Goal: Complete application form: Complete application form

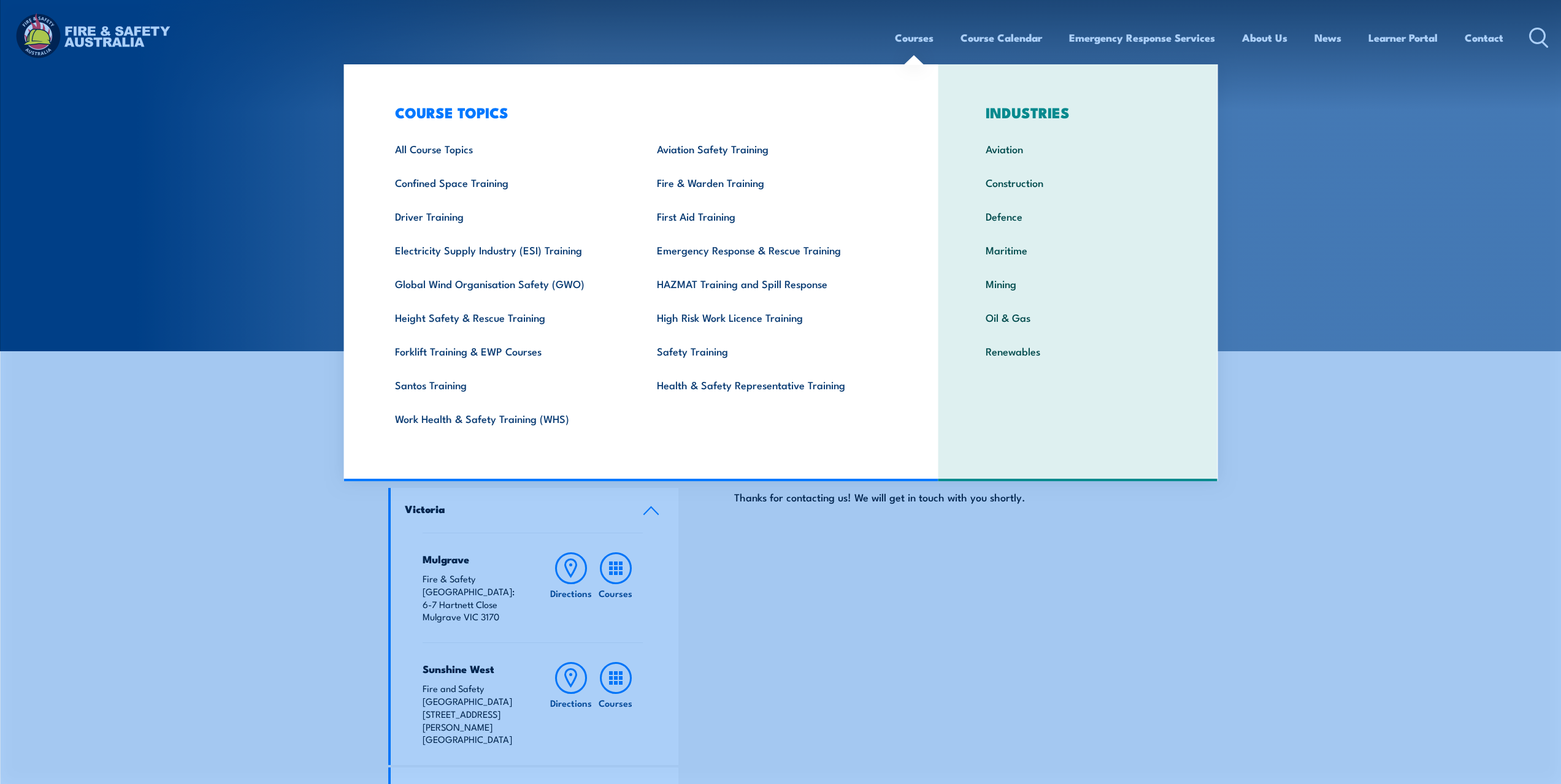
click at [916, 38] on link "Courses" at bounding box center [914, 37] width 38 height 32
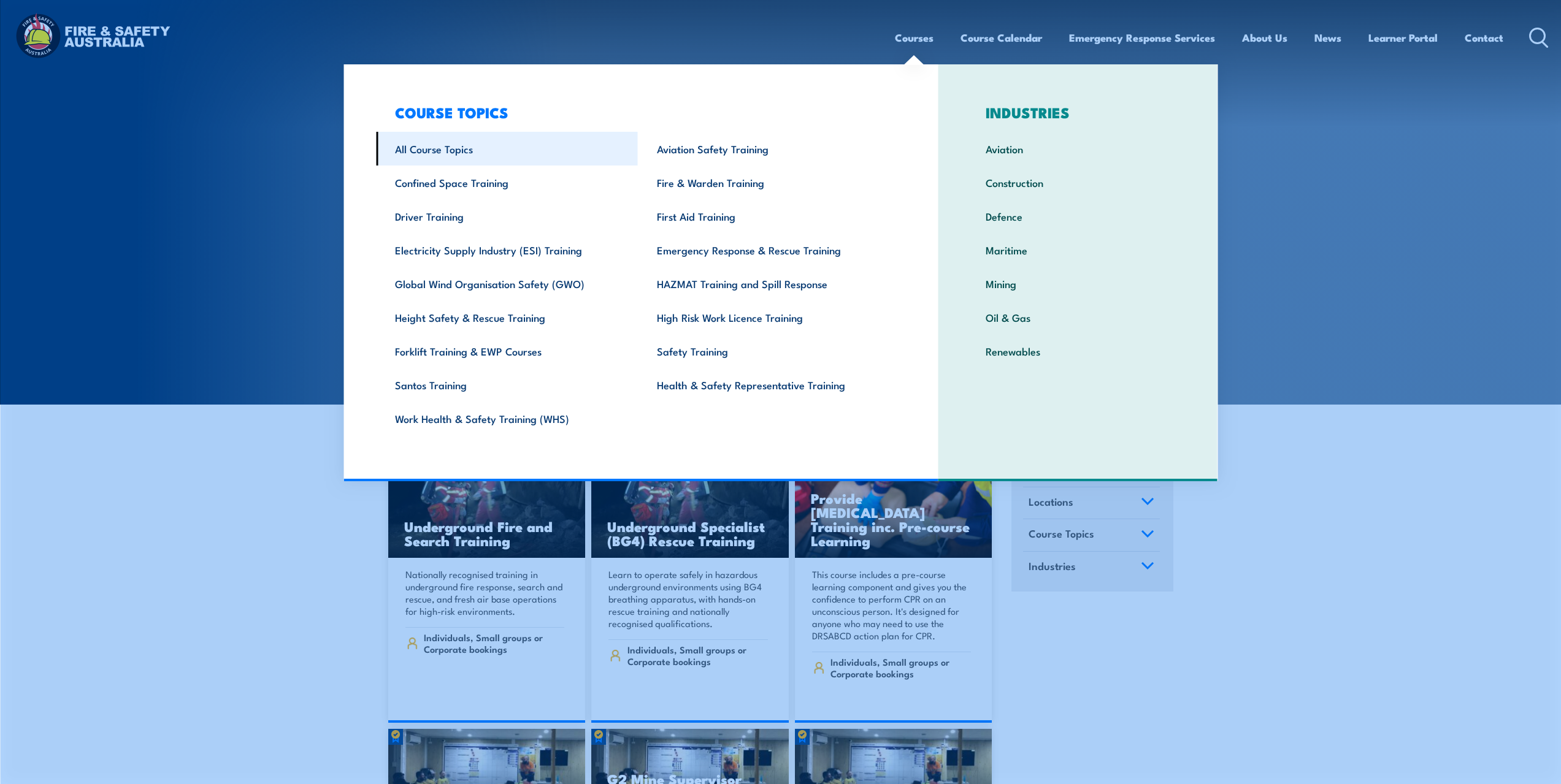
click at [525, 154] on link "All Course Topics" at bounding box center [507, 148] width 262 height 34
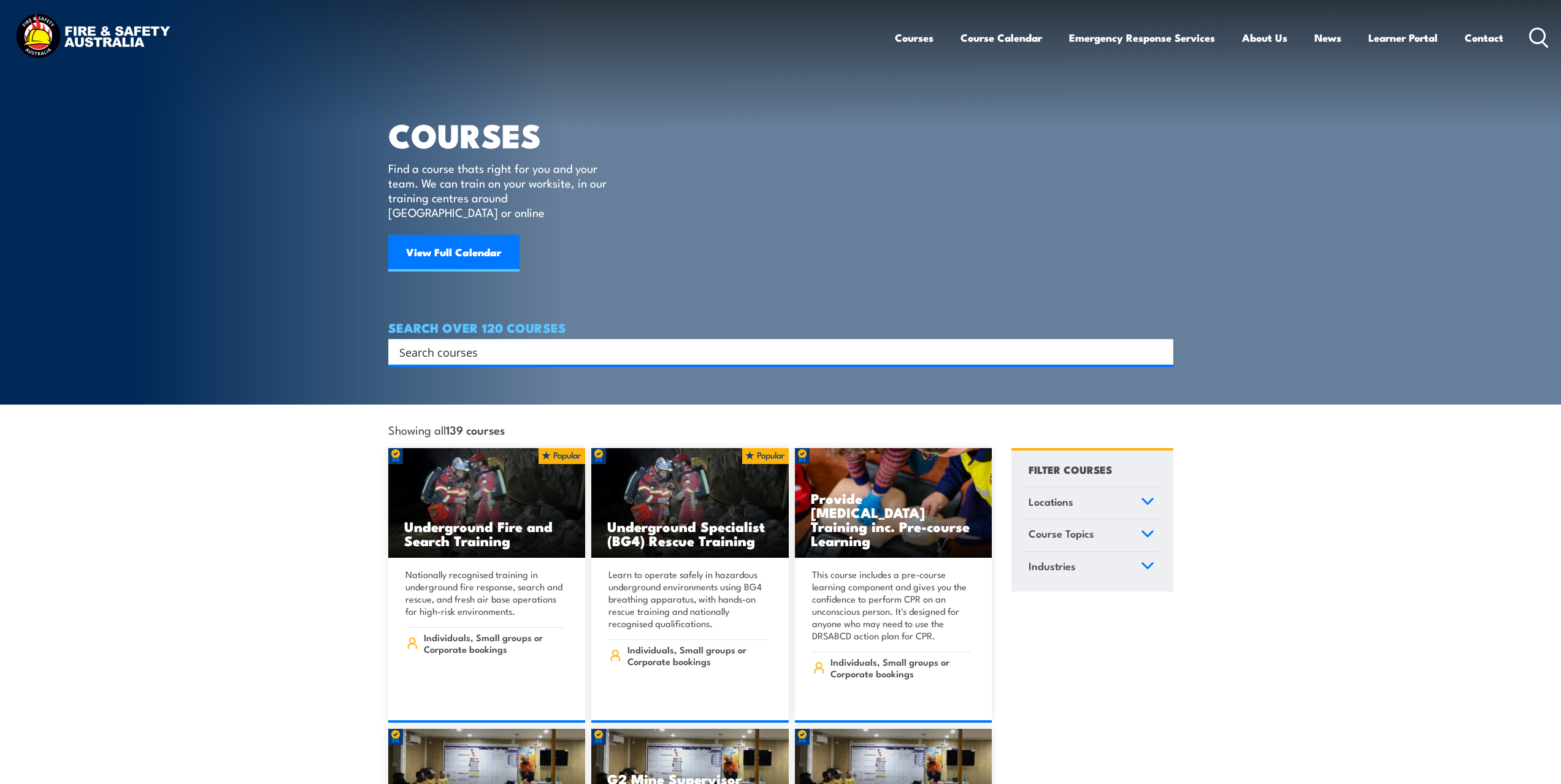
scroll to position [11097, 0]
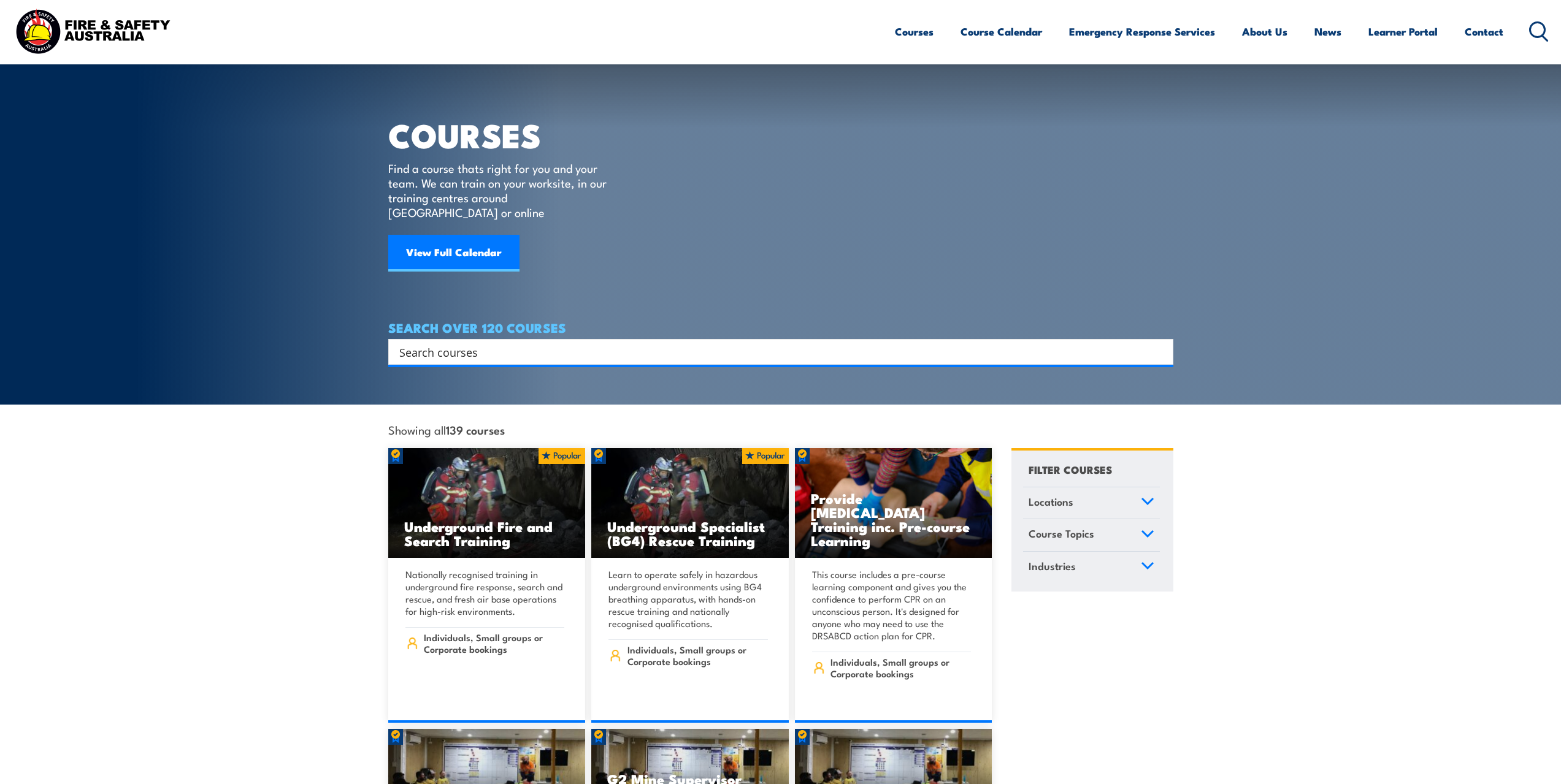
scroll to position [11097, 0]
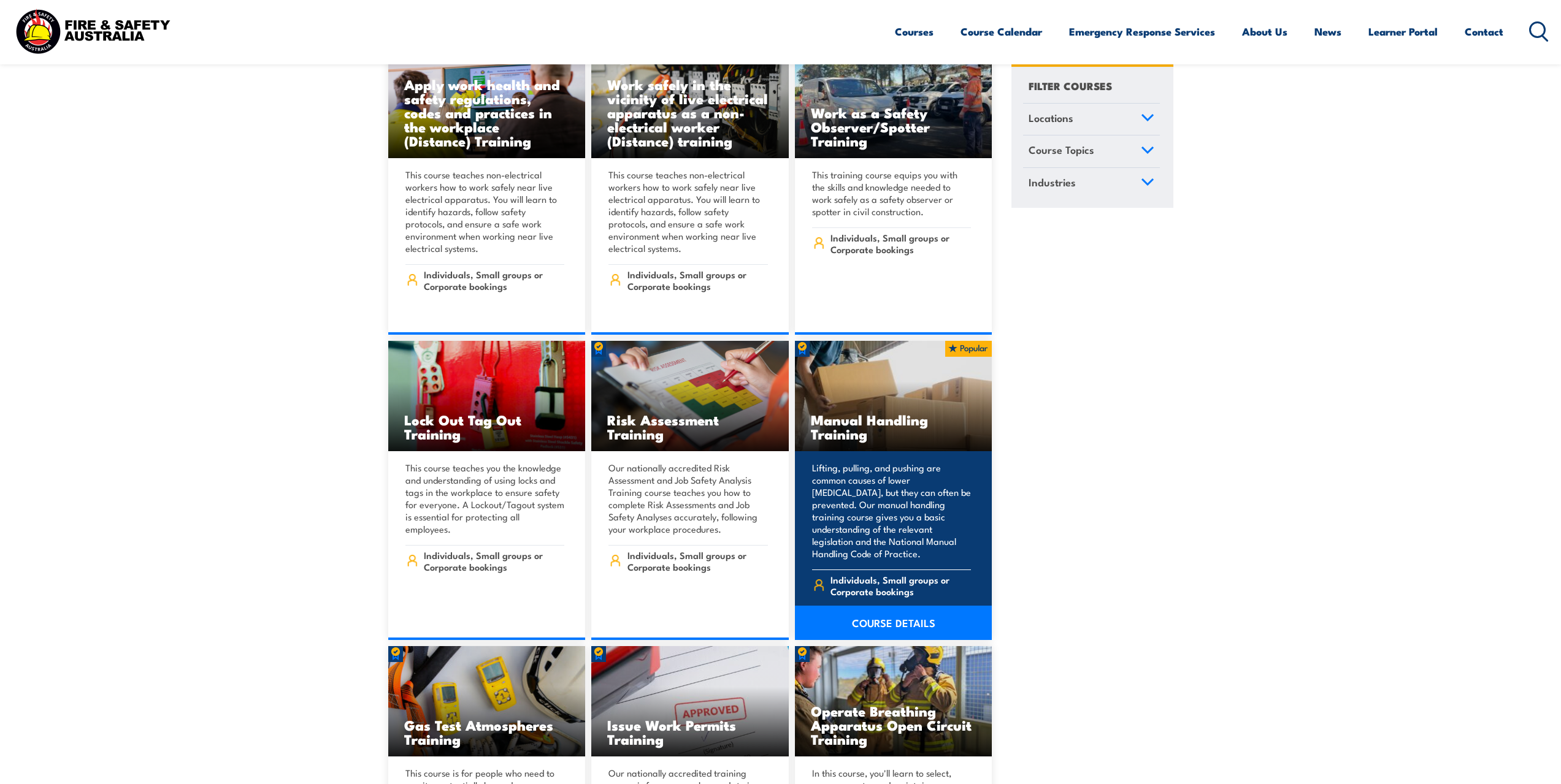
click at [869, 527] on div "Lifting, pulling, and pushing are common causes of lower back injuries, but the…" at bounding box center [893, 545] width 197 height 189
click at [874, 605] on link "COURSE DETAILS" at bounding box center [893, 623] width 197 height 34
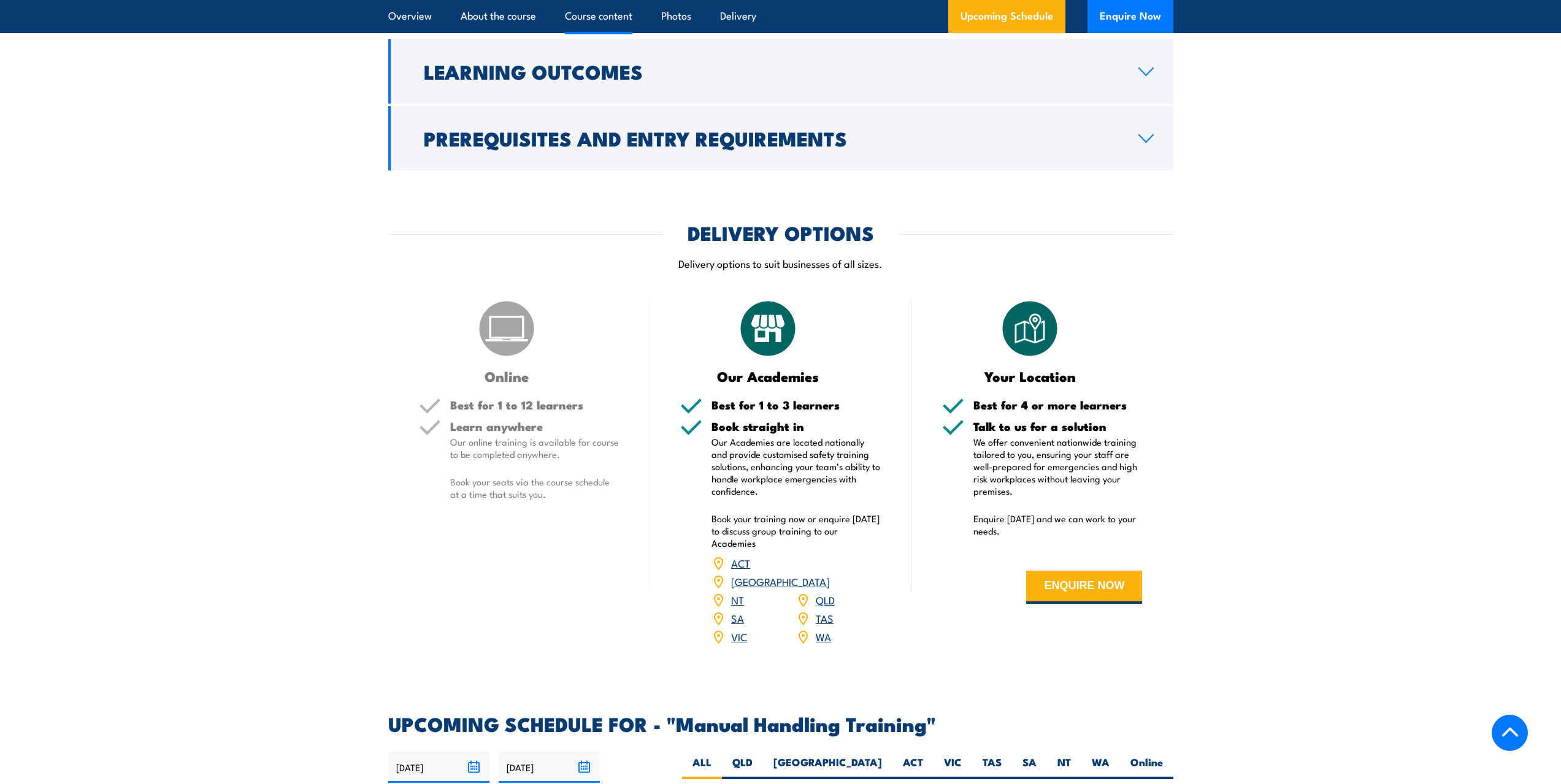
scroll to position [1165, 0]
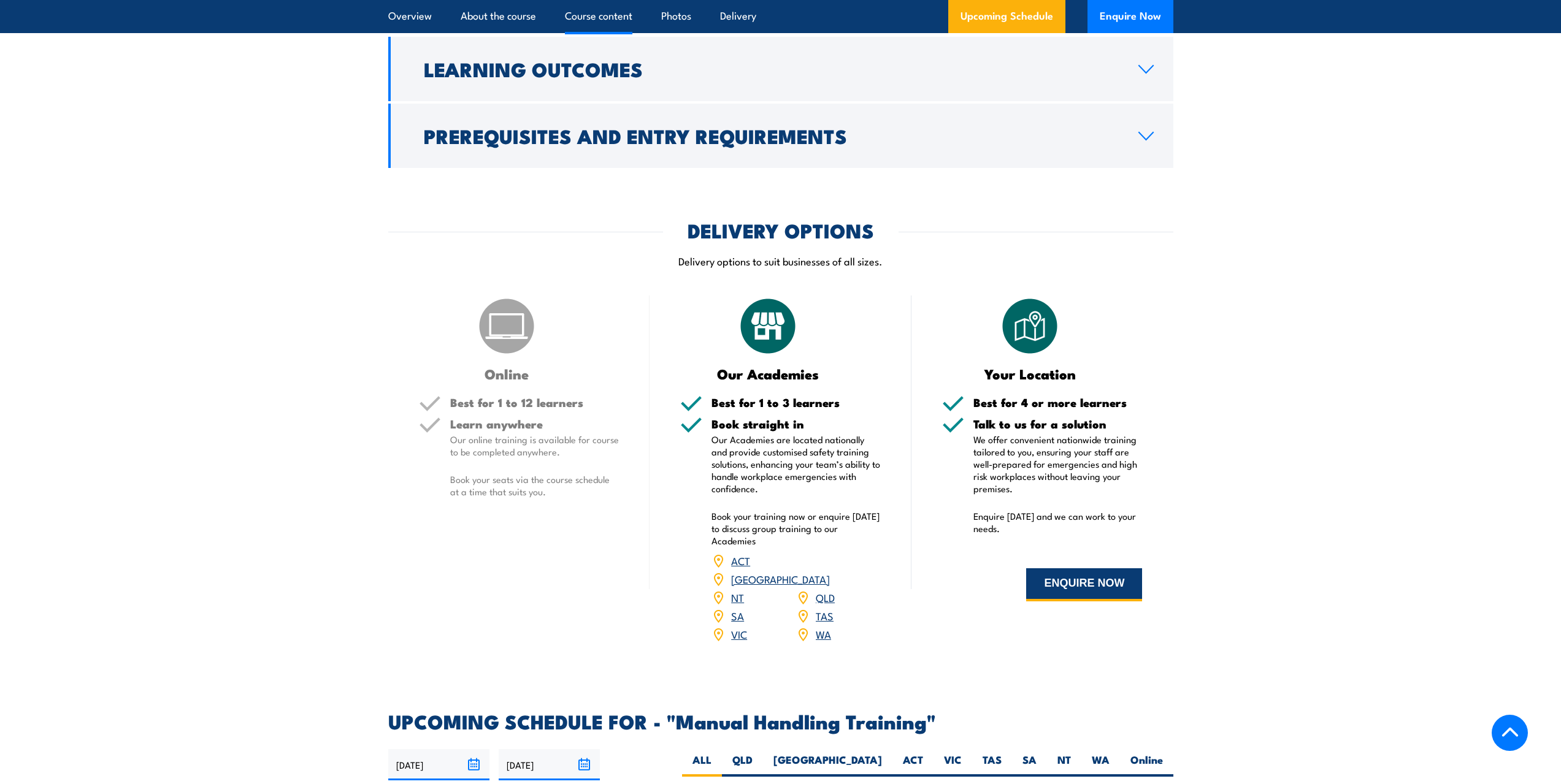
click at [1083, 597] on button "ENQUIRE NOW" at bounding box center [1085, 585] width 116 height 33
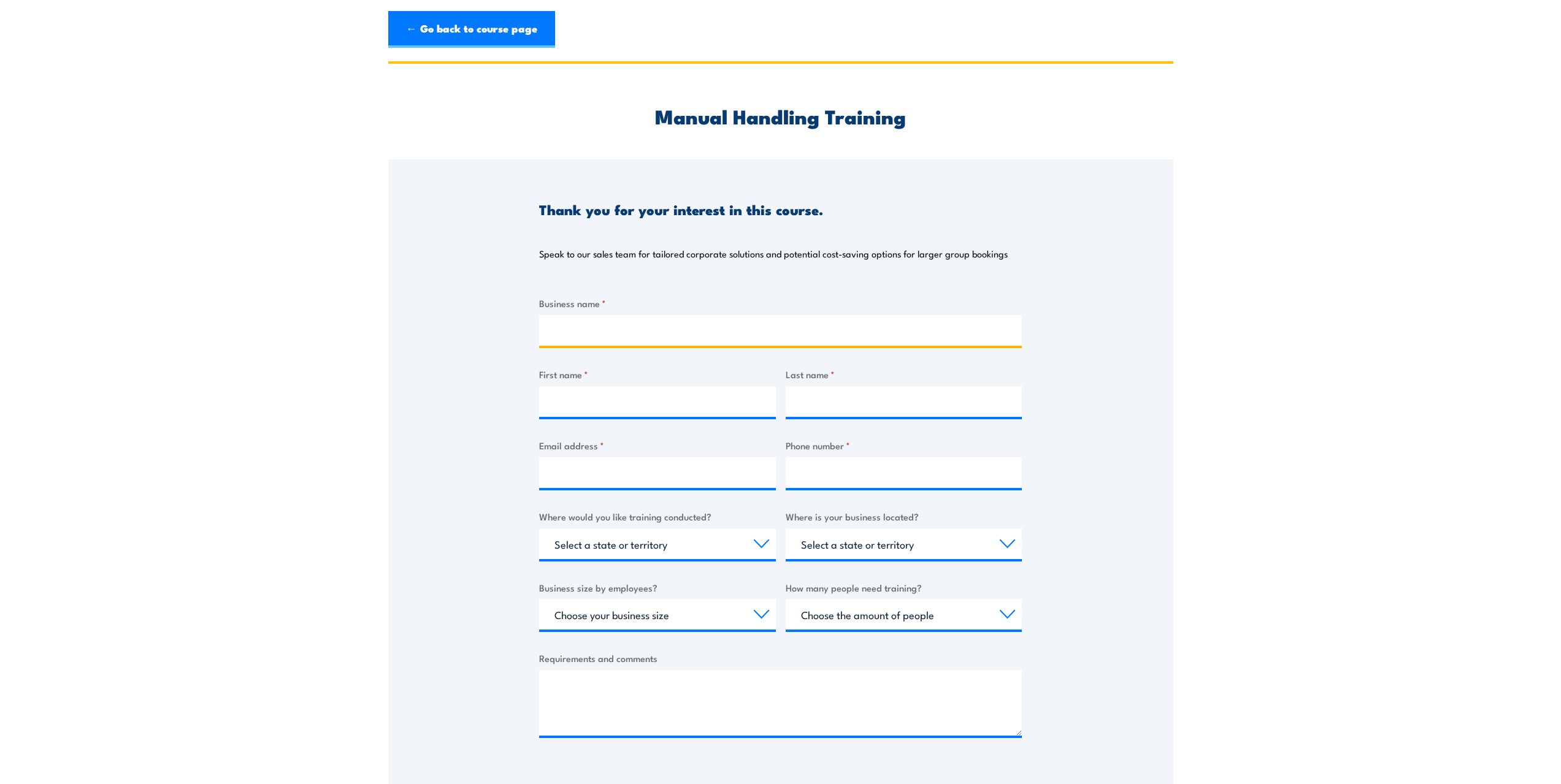
click at [628, 320] on input "Business name *" at bounding box center [780, 330] width 483 height 31
type input "National Measurement Institute"
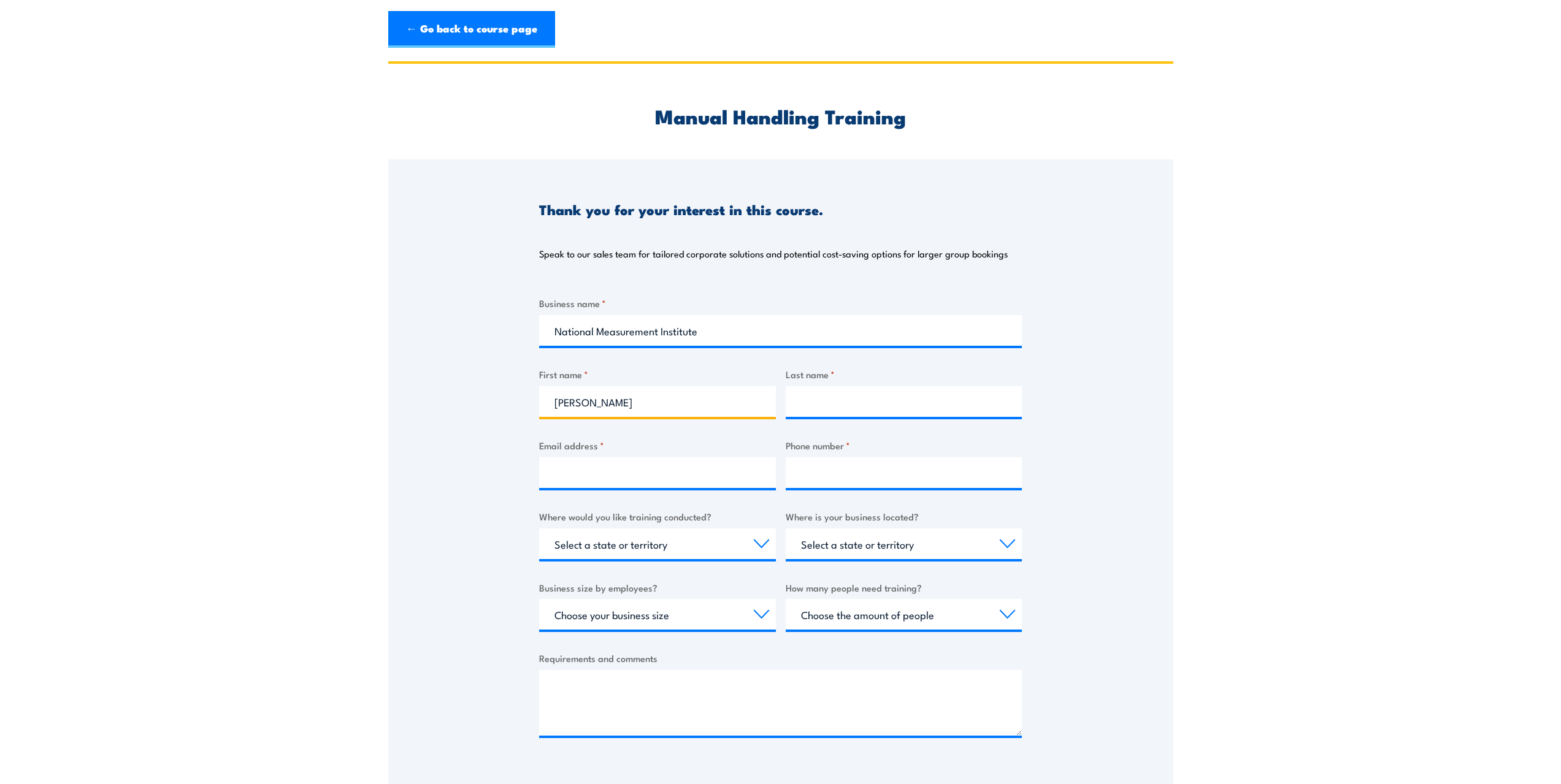
type input "David"
type input "Murray"
type input "david.murray@measurement.gov.au"
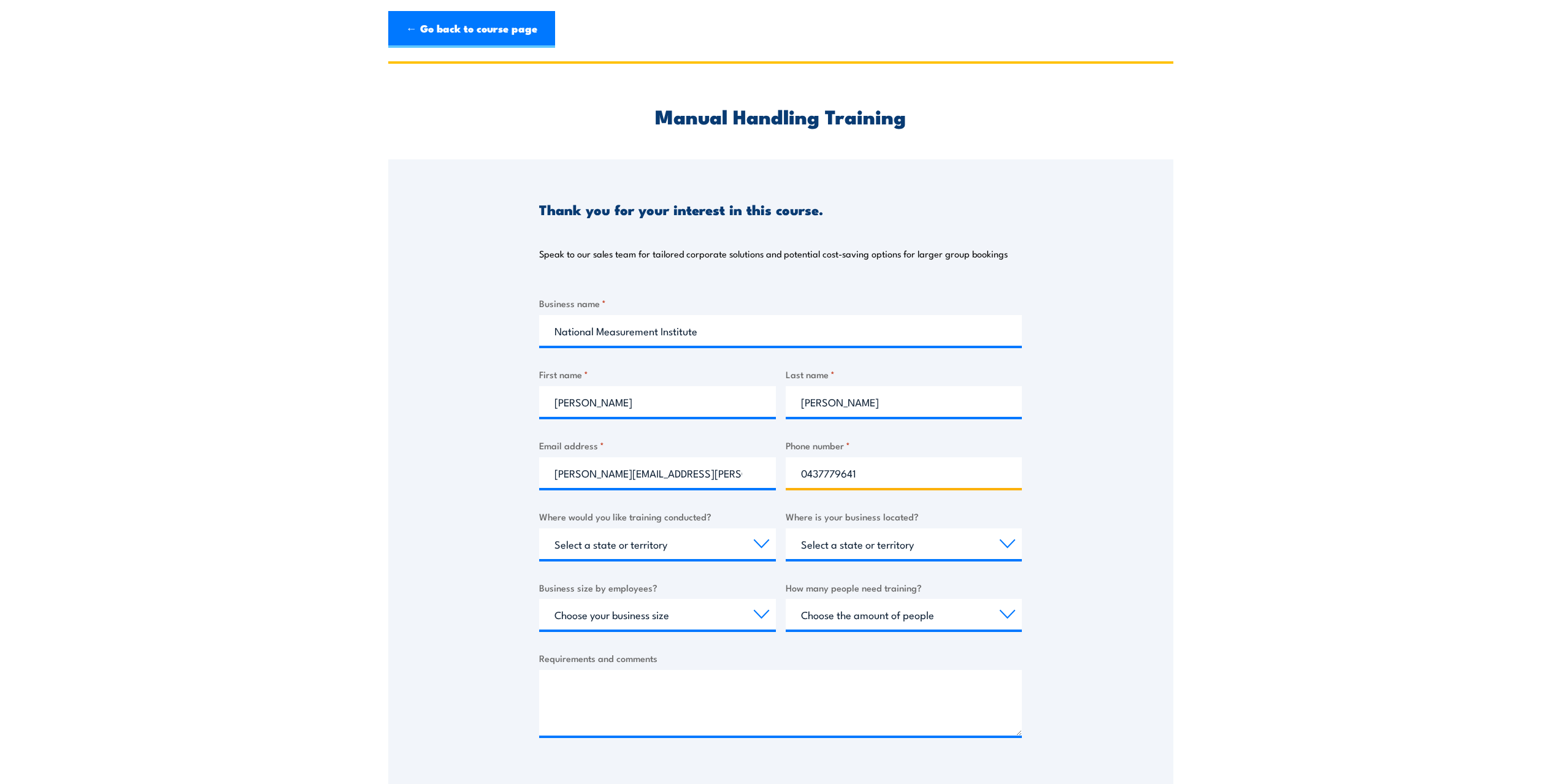
type input "0437779641"
click at [757, 540] on select "Select a state or territory Nationally - multiple locations QLD NSW VIC SA ACT …" at bounding box center [657, 544] width 237 height 31
select select "VIC"
click at [539, 529] on select "Select a state or territory Nationally - multiple locations QLD NSW VIC SA ACT …" at bounding box center [657, 544] width 237 height 31
click at [908, 549] on select "Select a state or territory QLD NSW VIC SA ACT WA TAS NT" at bounding box center [904, 544] width 237 height 31
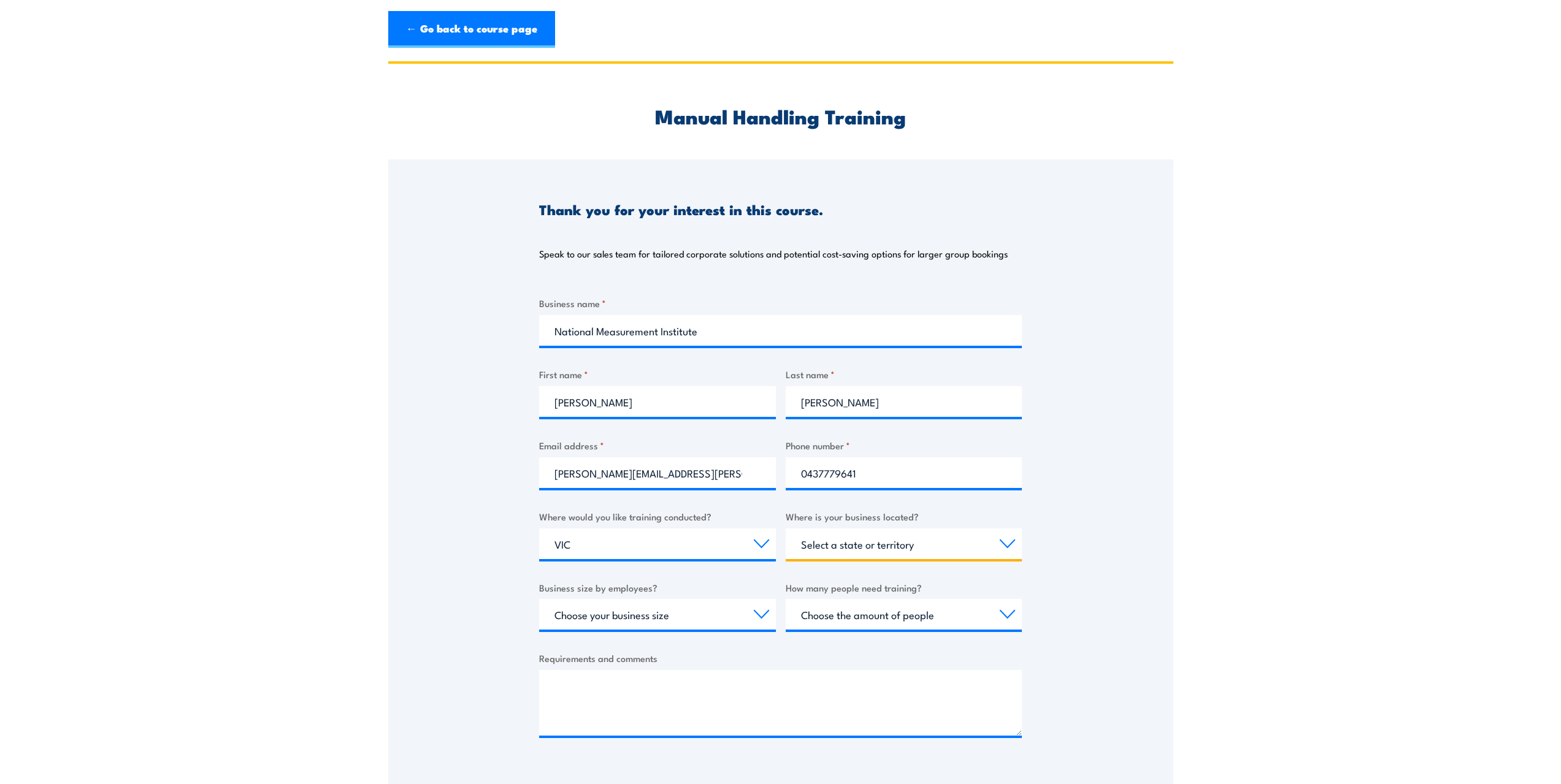
select select "VIC"
click at [786, 529] on select "Select a state or territory QLD NSW VIC SA ACT WA TAS NT" at bounding box center [904, 544] width 237 height 31
click at [701, 620] on select "Choose your business size 1 to 19 20 to 199 200+" at bounding box center [657, 614] width 237 height 31
select select "20 to 199"
click at [539, 599] on select "Choose your business size 1 to 19 20 to 199 200+" at bounding box center [657, 614] width 237 height 31
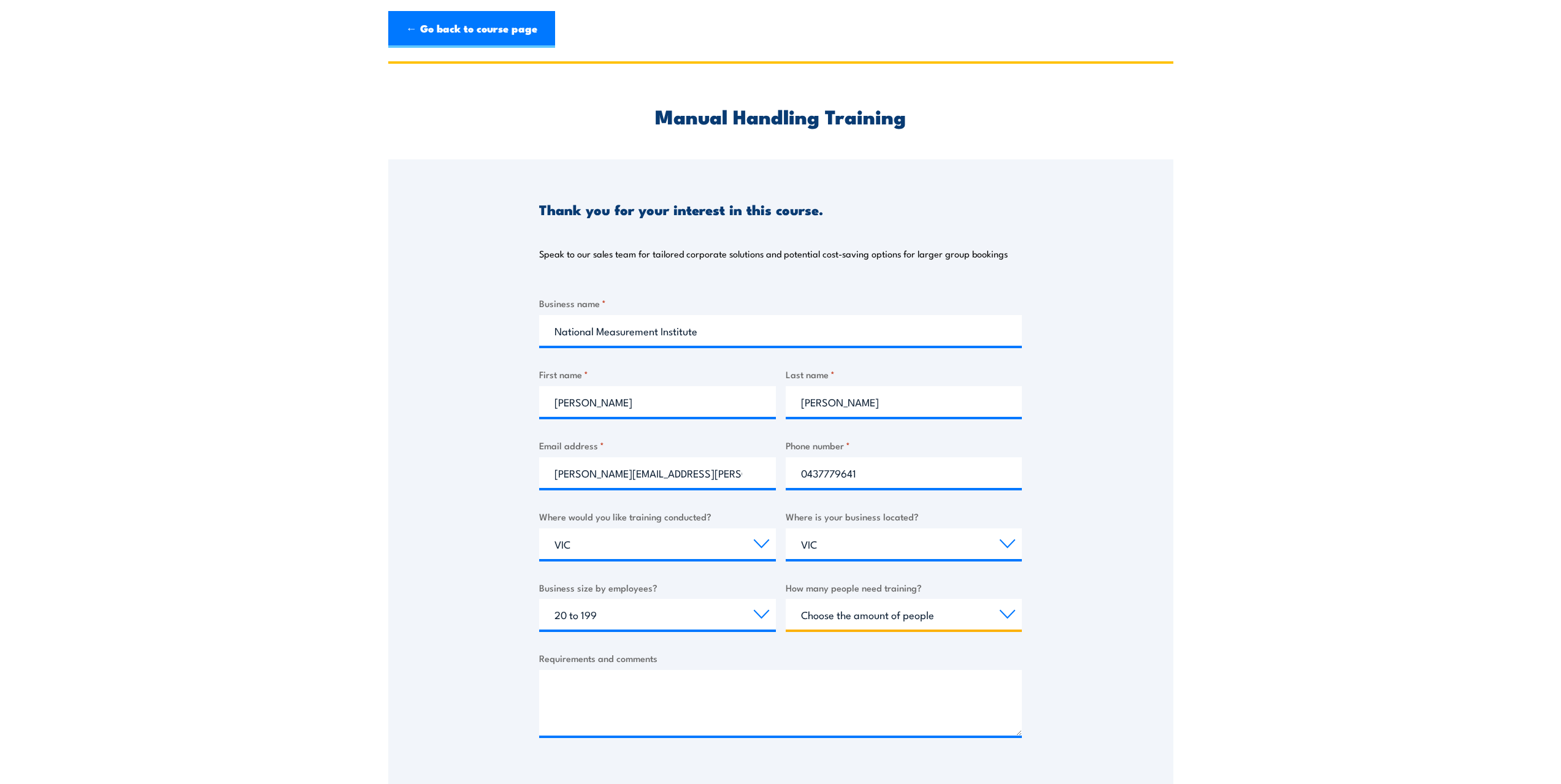
click at [877, 614] on select "Choose the amount of people 1 to 4 5 to 19 20+" at bounding box center [904, 614] width 237 height 31
select select "5 to 19"
click at [786, 599] on select "Choose the amount of people 1 to 4 5 to 19 20+" at bounding box center [904, 614] width 237 height 31
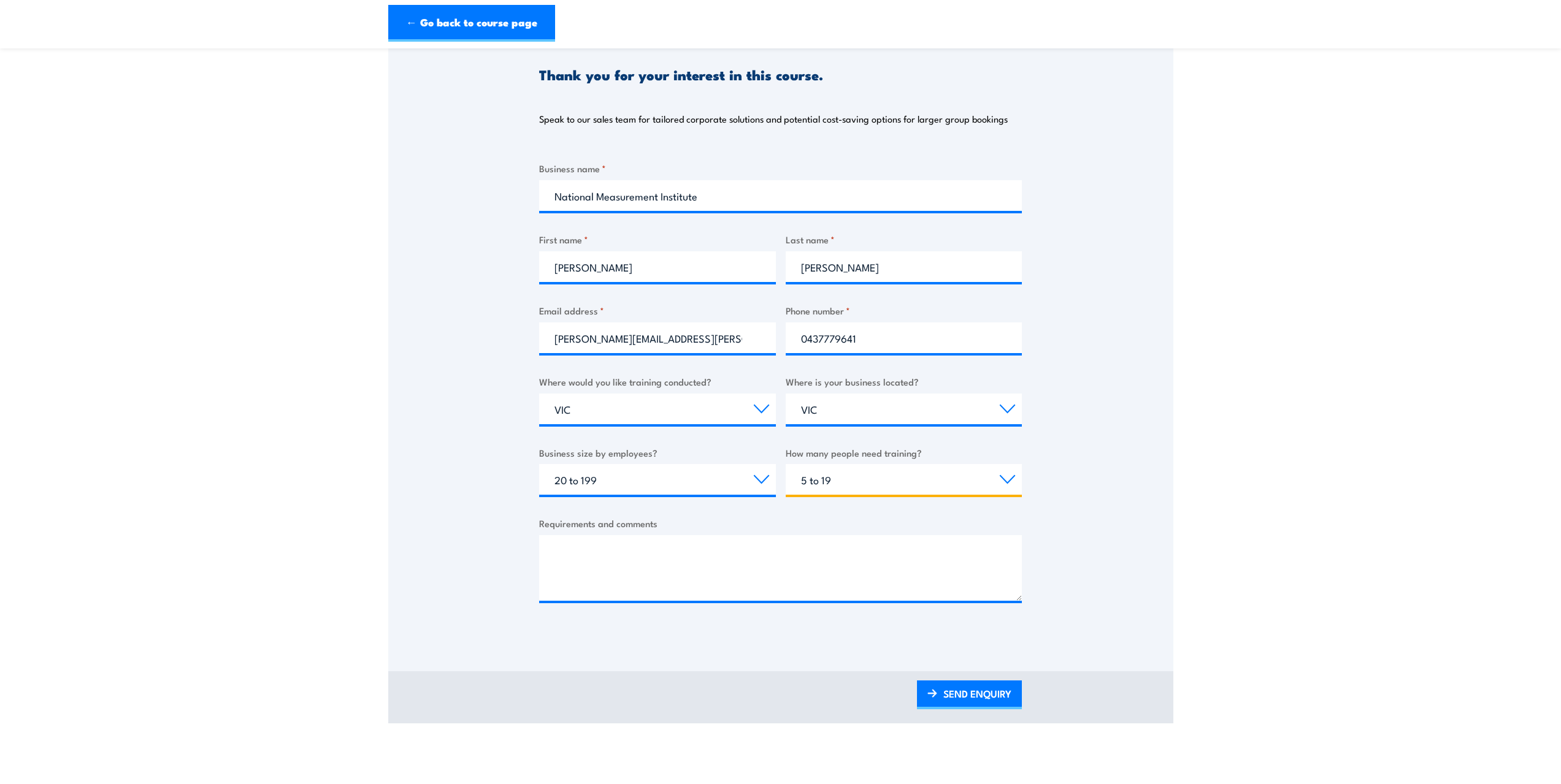
scroll to position [184, 0]
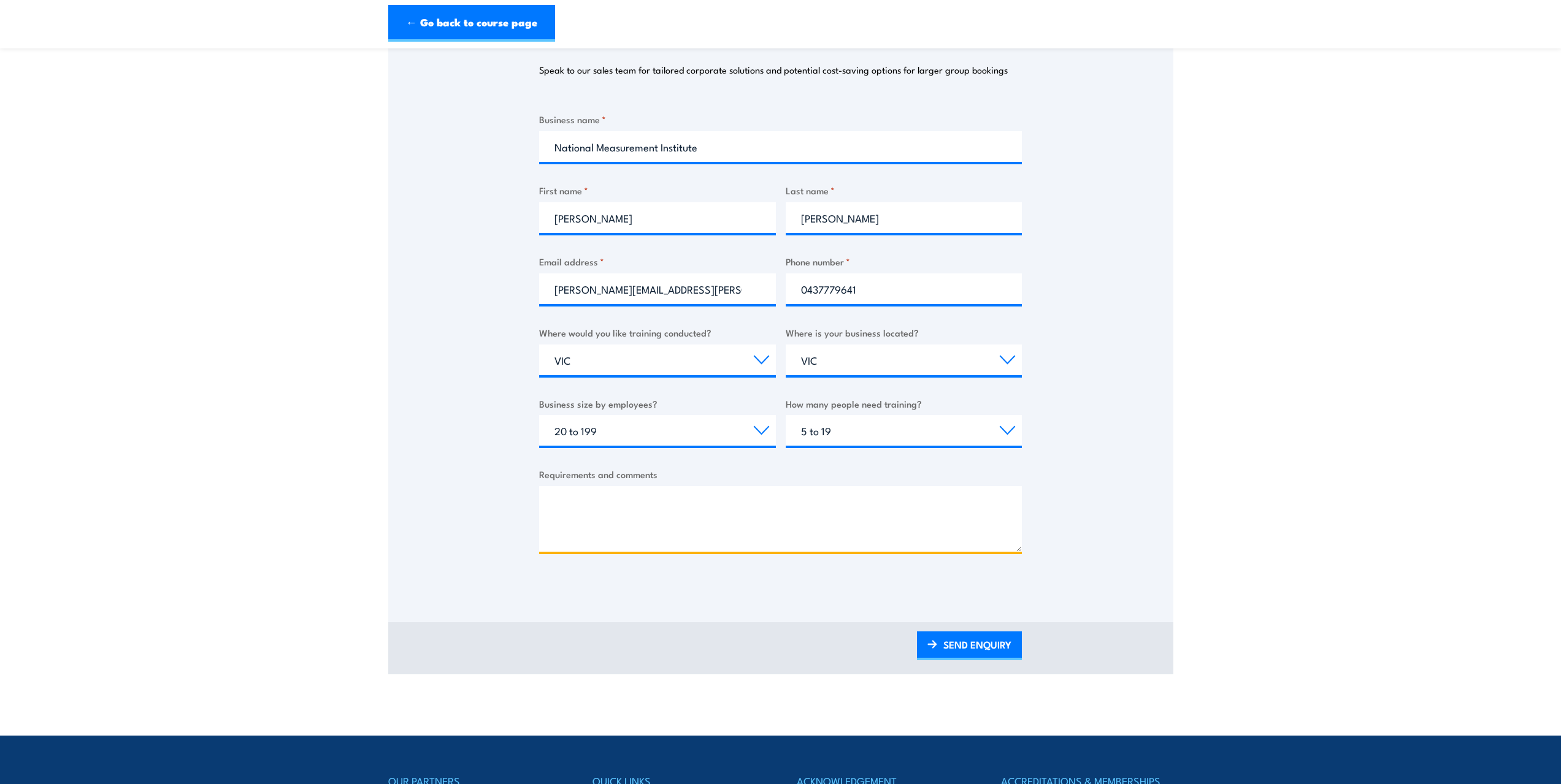
click at [755, 521] on textarea "Requirements and comments" at bounding box center [780, 519] width 483 height 66
click at [943, 500] on textarea "Requirements and comments" at bounding box center [780, 519] width 483 height 66
paste textarea "Good afternoon. I am enquiring about booking a manual handling training course …"
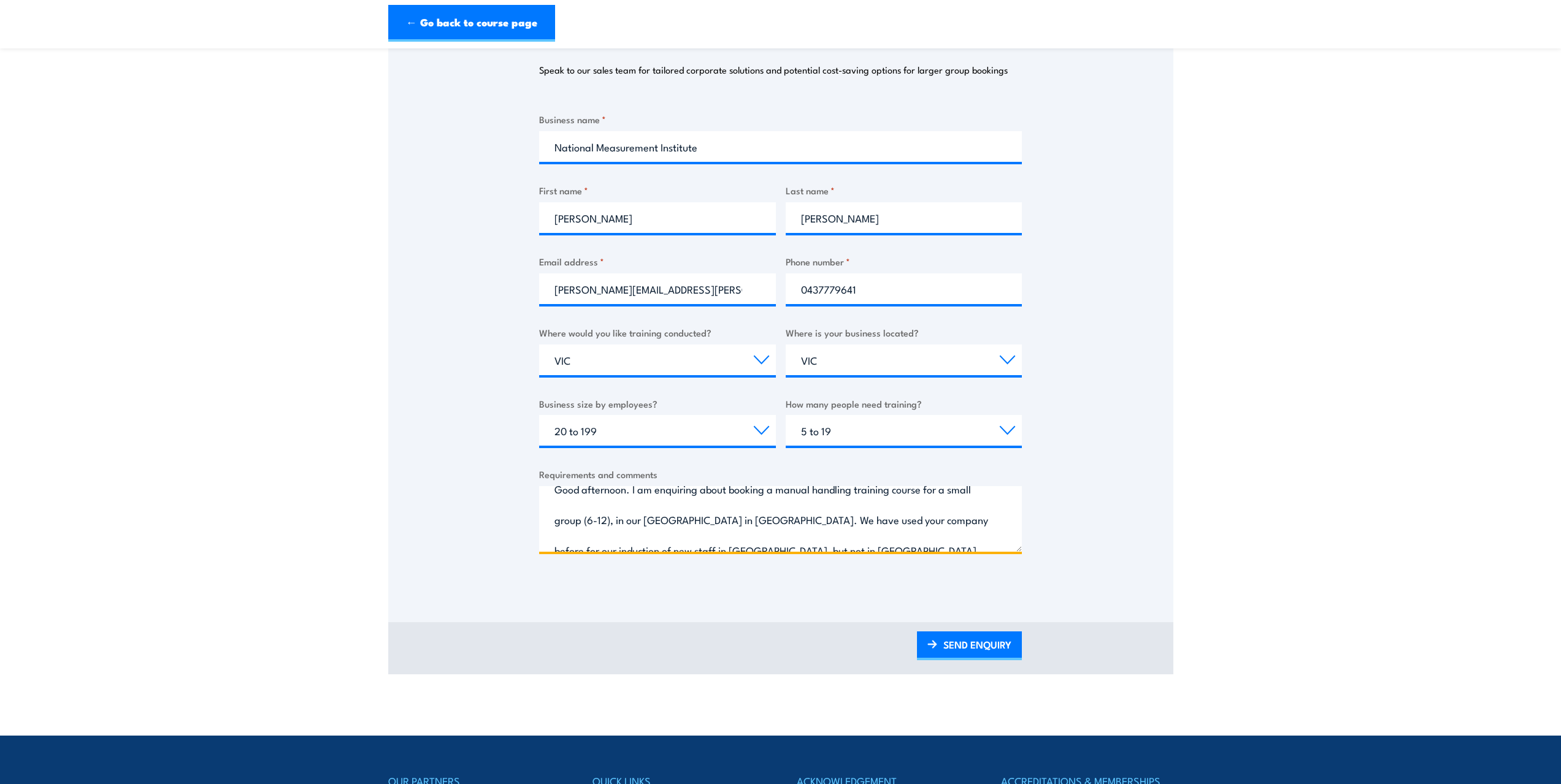
scroll to position [0, 0]
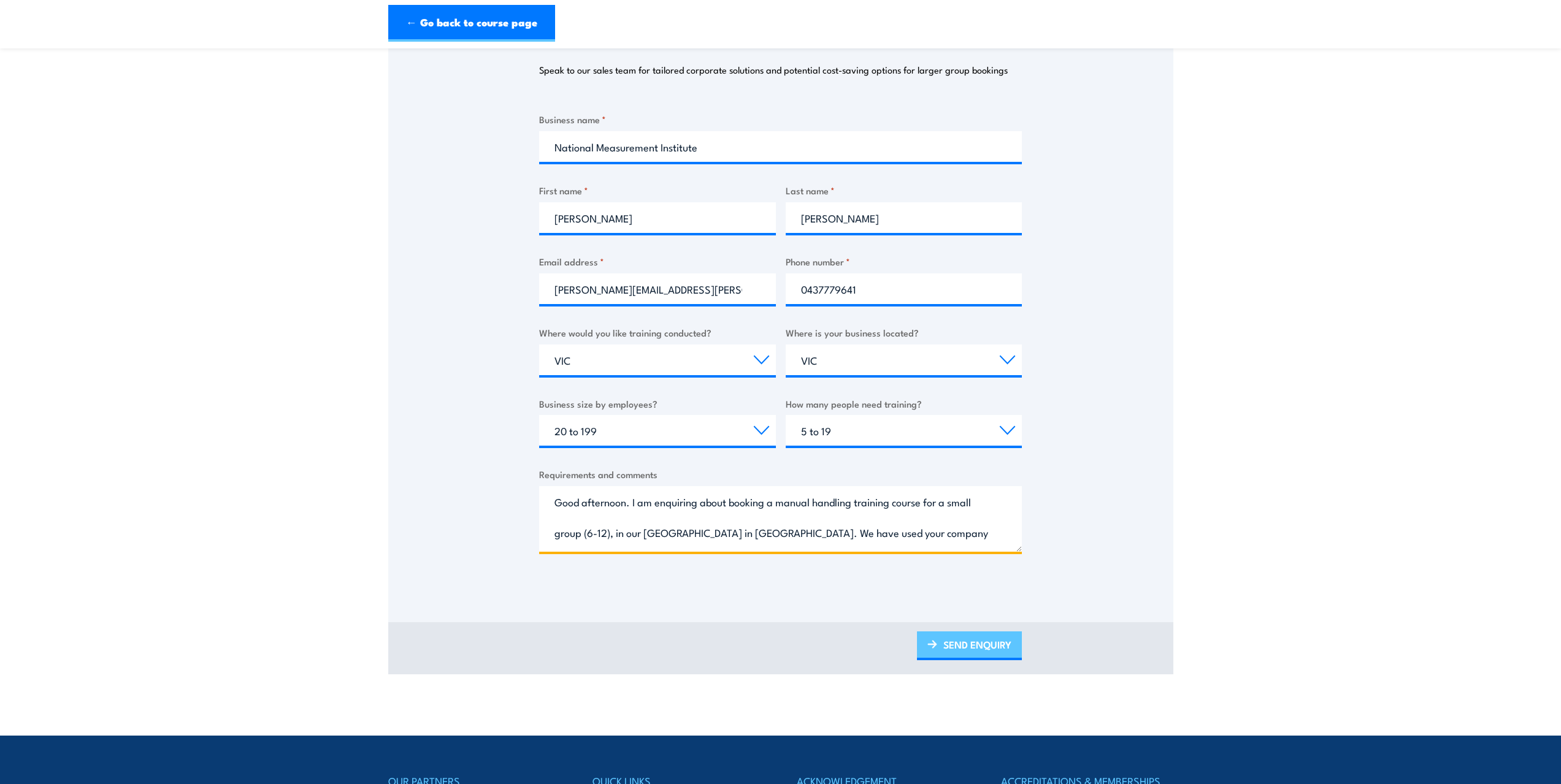
type textarea "Good afternoon. I am enquiring about booking a manual handling training course …"
click at [947, 632] on link "SEND ENQUIRY" at bounding box center [969, 645] width 105 height 29
click at [953, 652] on link "SEND ENQUIRY" at bounding box center [969, 645] width 105 height 29
